Goal: Task Accomplishment & Management: Manage account settings

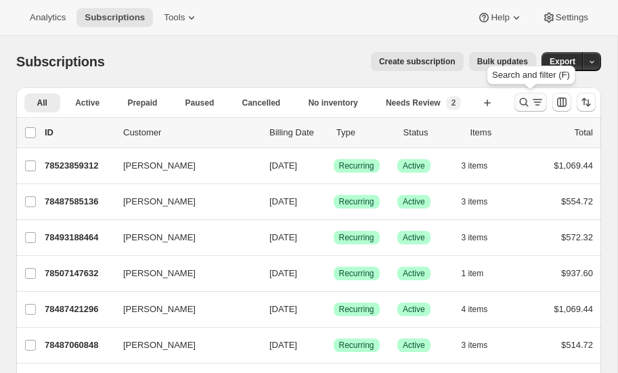
click at [522, 102] on icon "Search and filter results" at bounding box center [524, 102] width 14 height 14
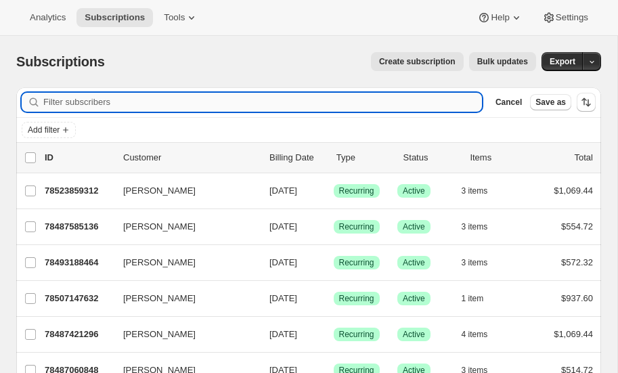
click at [137, 103] on input "Filter subscribers" at bounding box center [262, 102] width 439 height 19
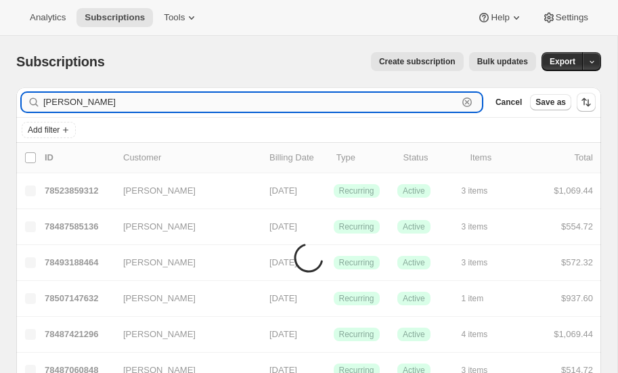
type input "[PERSON_NAME]"
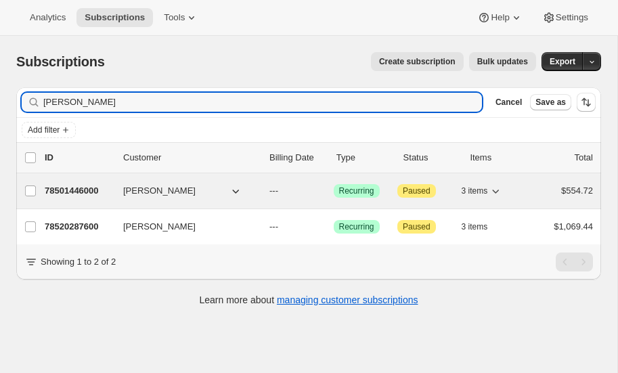
click at [73, 188] on p "78501446000" at bounding box center [79, 191] width 68 height 14
